Goal: Task Accomplishment & Management: Manage account settings

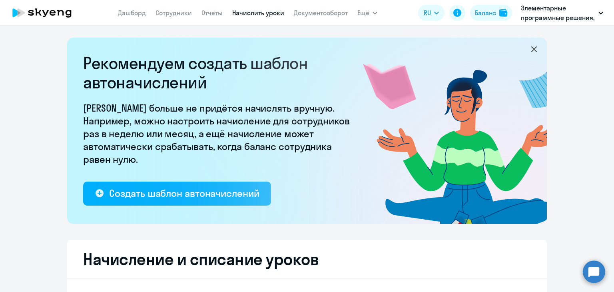
select select "10"
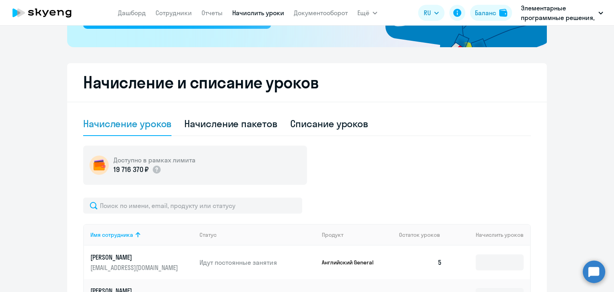
scroll to position [200, 0]
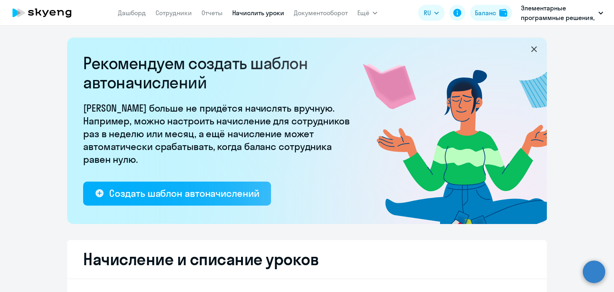
select select "10"
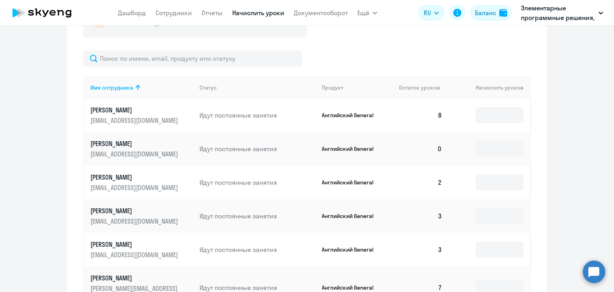
scroll to position [320, 0]
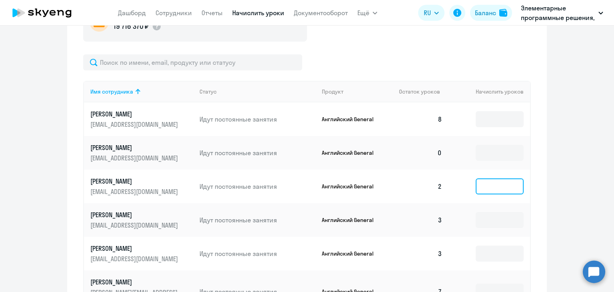
drag, startPoint x: 480, startPoint y: 191, endPoint x: 486, endPoint y: 196, distance: 7.8
click at [480, 191] on input at bounding box center [500, 186] width 48 height 16
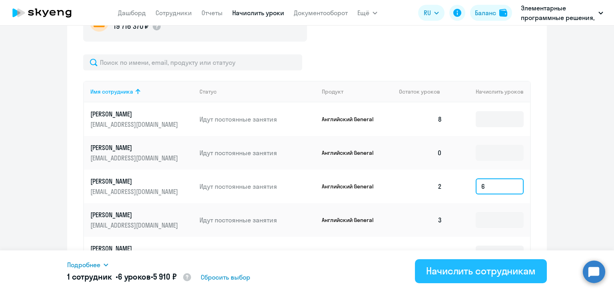
type input "6"
click at [440, 268] on div "Начислить сотрудникам" at bounding box center [481, 270] width 110 height 13
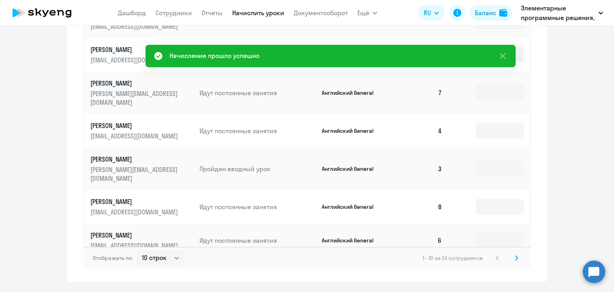
scroll to position [533, 0]
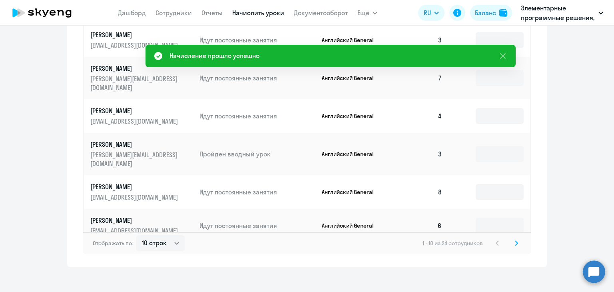
click at [515, 240] on icon at bounding box center [516, 243] width 3 height 6
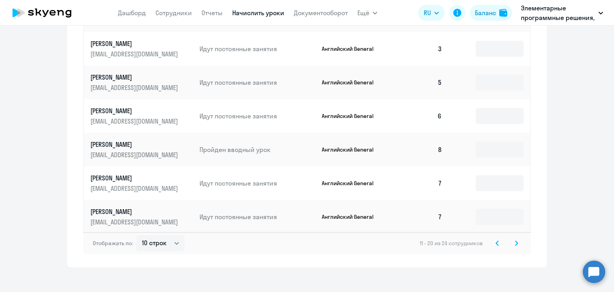
click at [512, 238] on svg-icon at bounding box center [517, 243] width 10 height 10
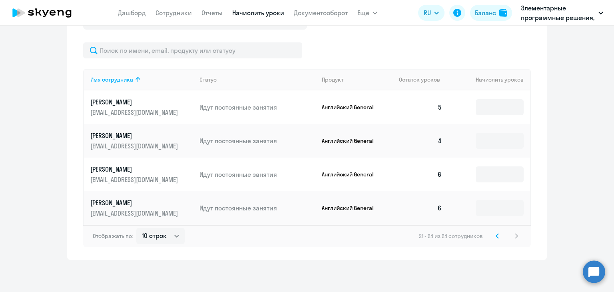
scroll to position [332, 0]
click at [497, 234] on svg-icon at bounding box center [497, 236] width 10 height 10
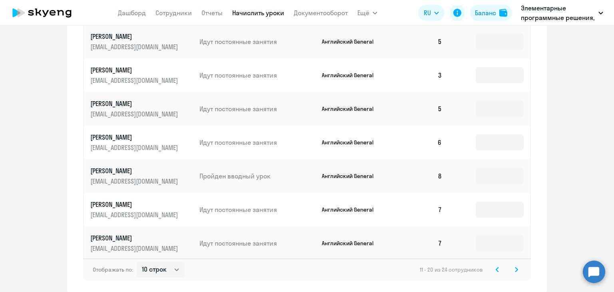
scroll to position [493, 0]
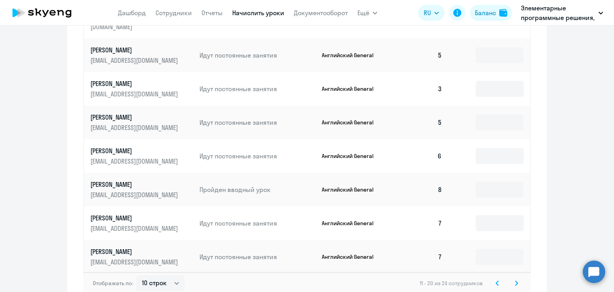
click at [515, 278] on svg-icon at bounding box center [517, 283] width 10 height 10
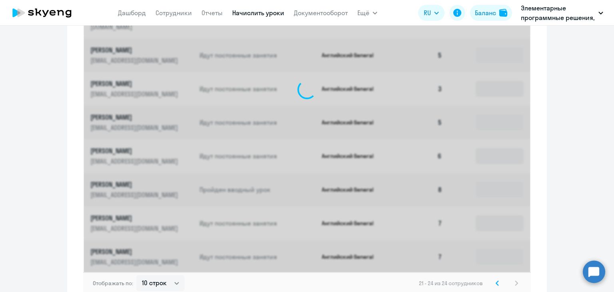
scroll to position [332, 0]
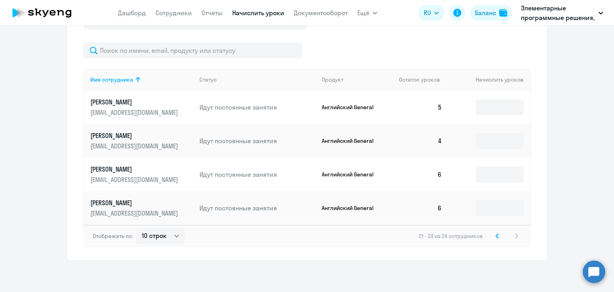
click at [498, 229] on div "Отображать по: 10 строк 30 строк 50 строк 21 - 24 из 24 сотрудников" at bounding box center [307, 236] width 448 height 22
click at [497, 234] on svg-icon at bounding box center [497, 236] width 10 height 10
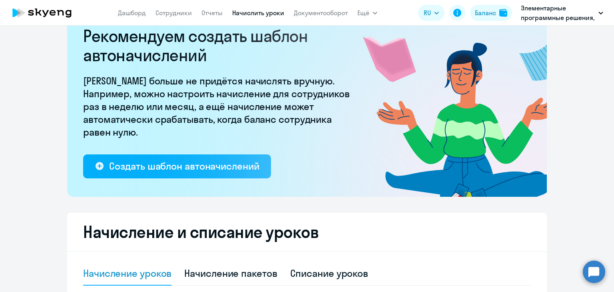
scroll to position [0, 0]
